Goal: Use online tool/utility: Utilize a website feature to perform a specific function

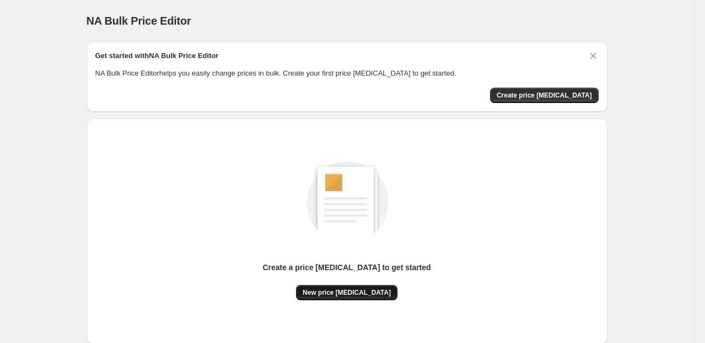
click at [330, 292] on span "New price change job" at bounding box center [347, 293] width 88 height 9
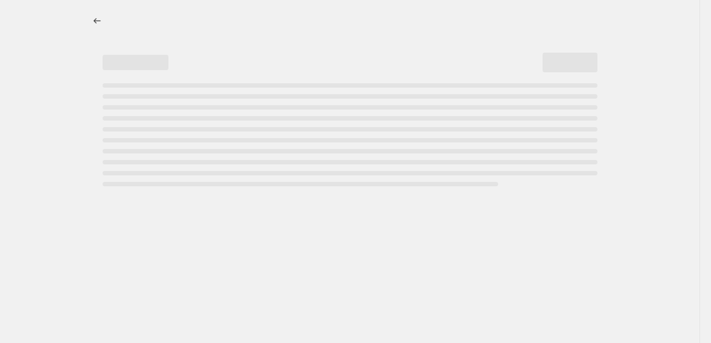
select select "percentage"
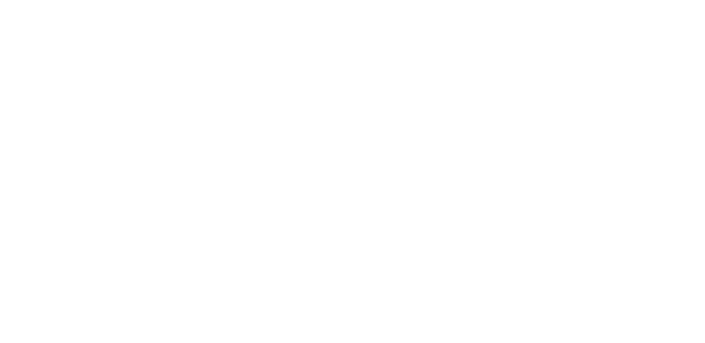
select select "percentage"
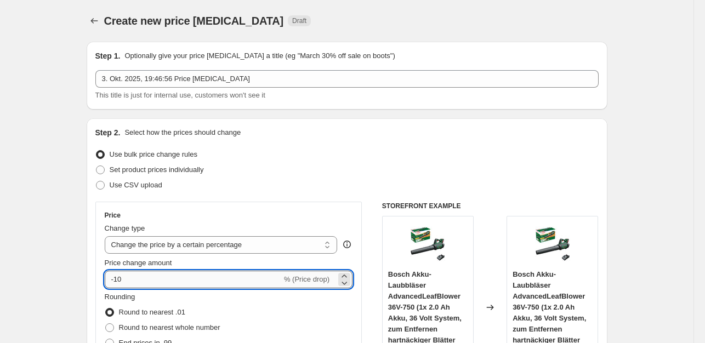
click at [150, 284] on input "-10" at bounding box center [193, 280] width 177 height 18
type input "-1"
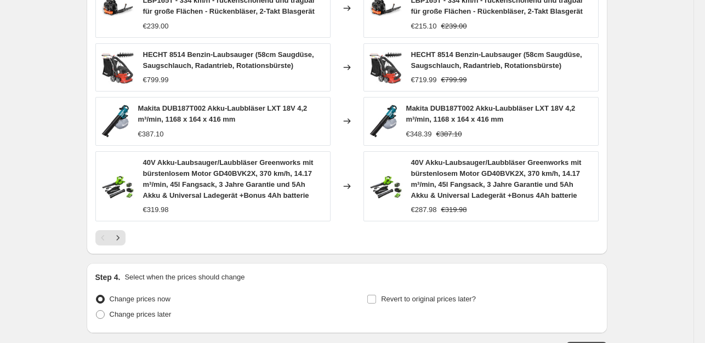
scroll to position [825, 0]
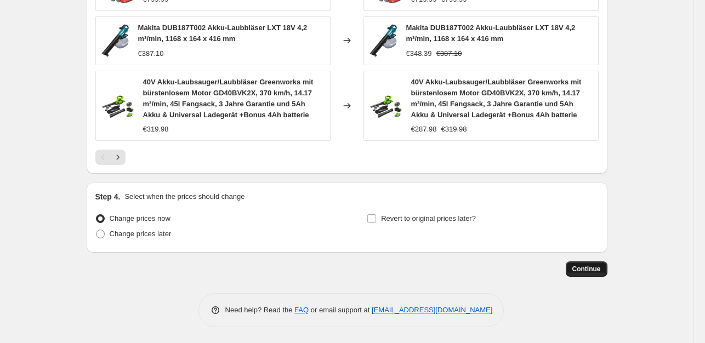
type input "-35"
click at [594, 265] on span "Continue" at bounding box center [587, 269] width 29 height 9
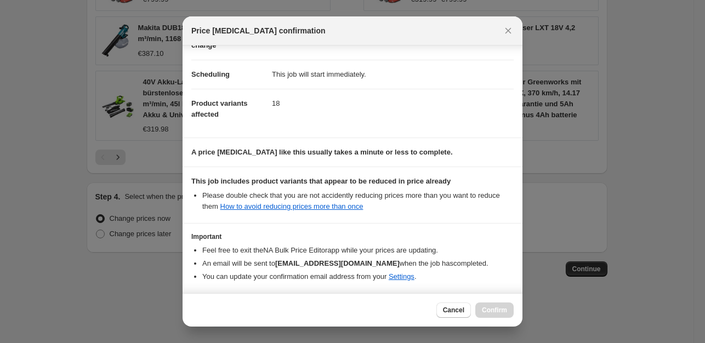
scroll to position [117, 0]
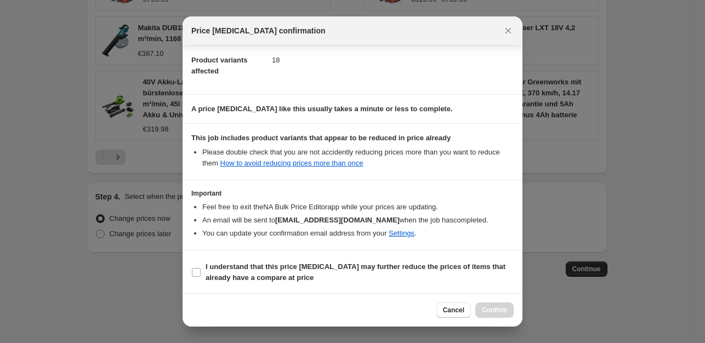
click at [188, 273] on section "I understand that this price [MEDICAL_DATA] may further reduce the prices of it…" at bounding box center [353, 273] width 340 height 44
click at [198, 273] on input "I understand that this price [MEDICAL_DATA] may further reduce the prices of it…" at bounding box center [196, 272] width 9 height 9
checkbox input "true"
click at [496, 314] on span "Confirm" at bounding box center [494, 310] width 25 height 9
